Goal: Task Accomplishment & Management: Complete application form

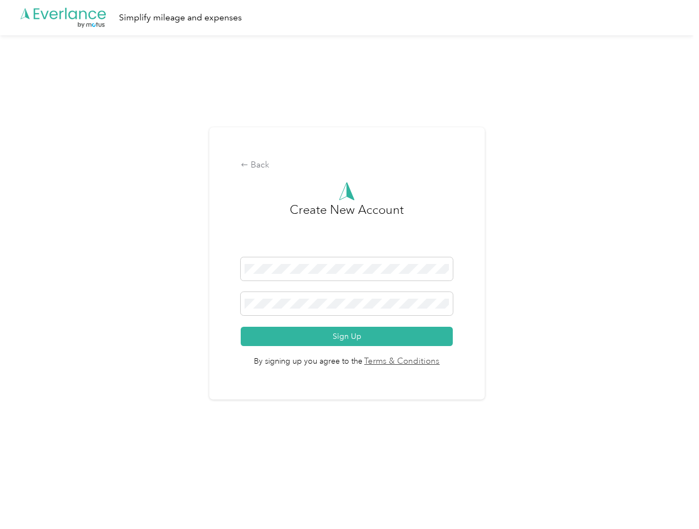
click at [349, 250] on h3 "Create New Account" at bounding box center [347, 229] width 114 height 57
click at [349, 18] on div ".cls-1 { fill: #00adee; } .cls-2 { fill: #fff; } .cls-3 { fill: #707372; } .cls…" at bounding box center [347, 17] width 694 height 35
click at [349, 165] on div "Back" at bounding box center [347, 165] width 212 height 13
click at [349, 336] on button "Sign Up" at bounding box center [347, 336] width 212 height 19
